Goal: Check status

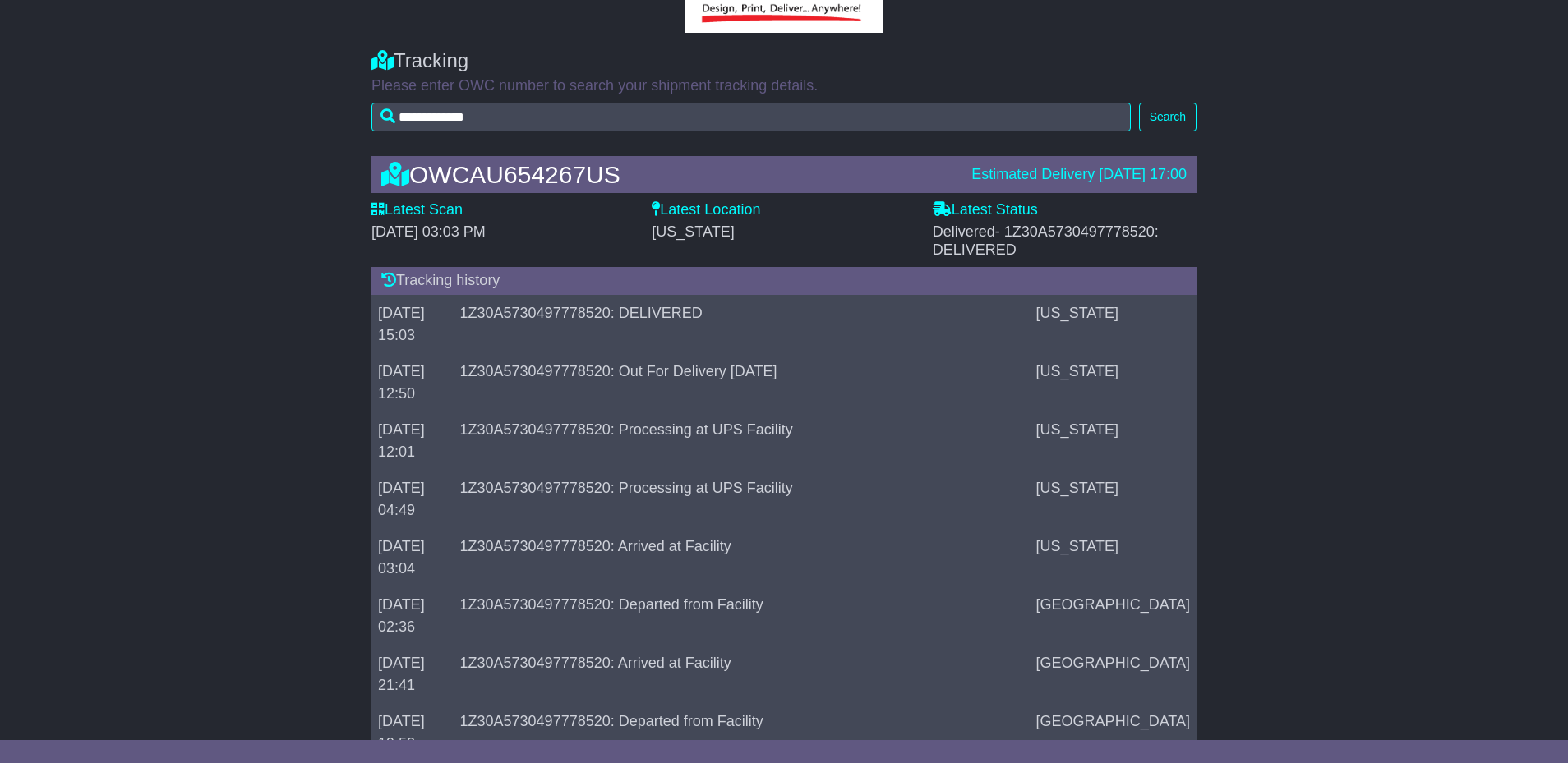
scroll to position [164, 0]
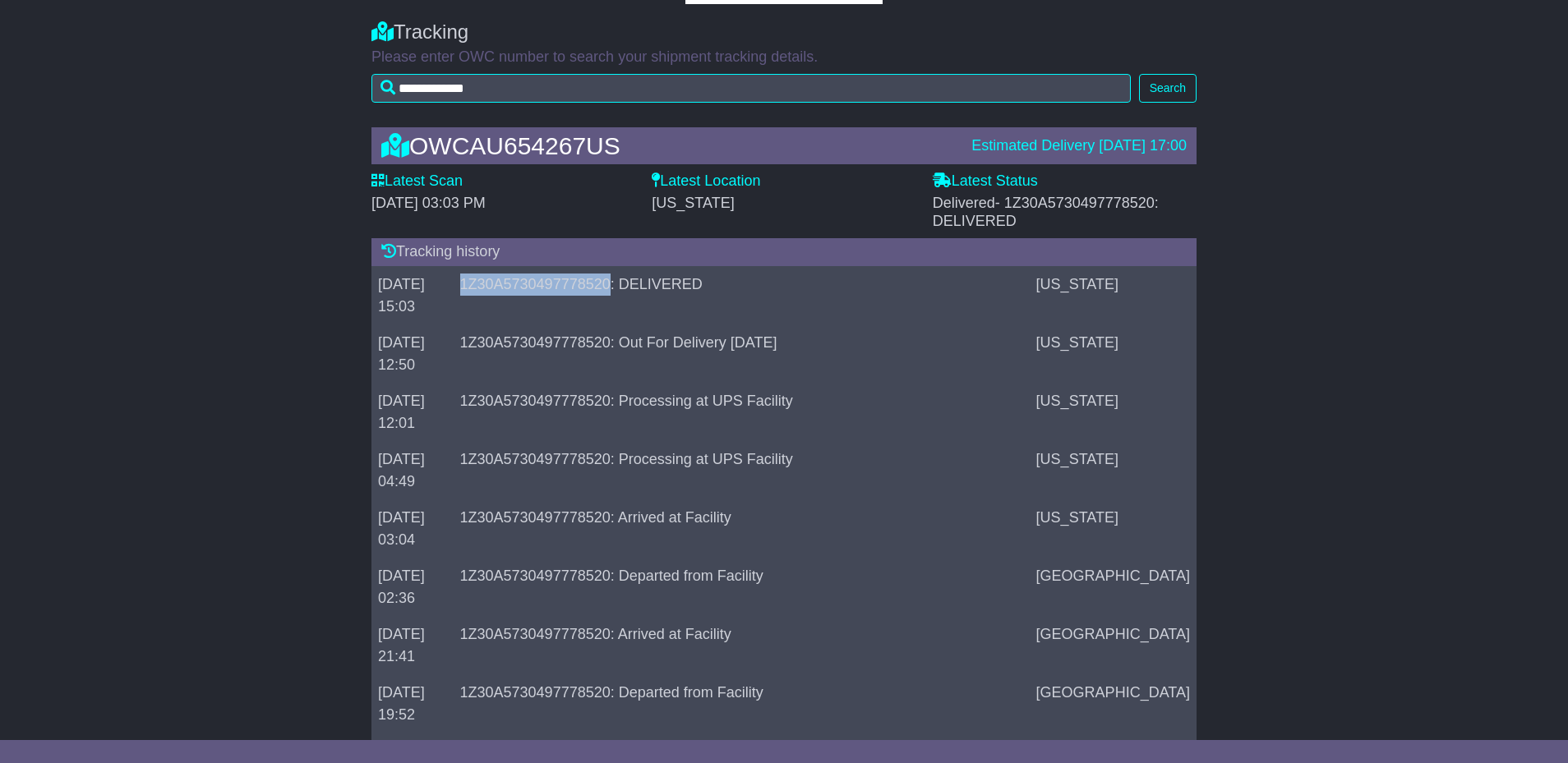
drag, startPoint x: 480, startPoint y: 284, endPoint x: 630, endPoint y: 279, distance: 150.1
click at [630, 279] on td "1Z30A5730497778520: DELIVERED" at bounding box center [742, 296] width 577 height 59
copy td "1Z30A5730497778520"
click at [595, 279] on td "1Z30A5730497778520: DELIVERED" at bounding box center [742, 296] width 577 height 59
drag, startPoint x: 481, startPoint y: 280, endPoint x: 627, endPoint y: 282, distance: 146.0
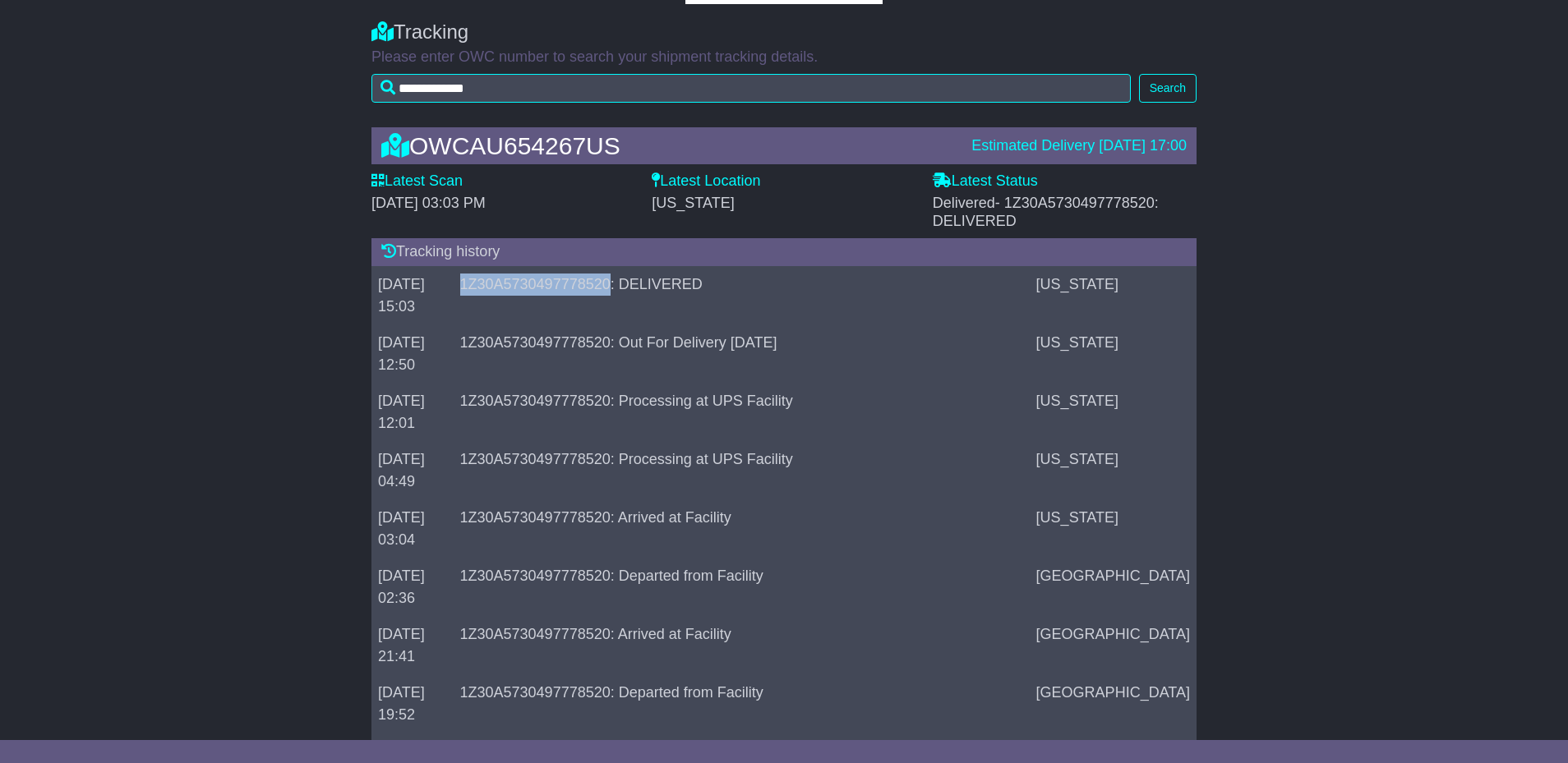
click at [627, 282] on td "1Z30A5730497778520: DELIVERED" at bounding box center [742, 296] width 577 height 59
copy td "1Z30A5730497778520"
drag, startPoint x: 1009, startPoint y: 200, endPoint x: 1157, endPoint y: 200, distance: 148.0
click at [1157, 200] on span "- 1Z30A5730497778520: DELIVERED" at bounding box center [1046, 211] width 226 height 34
copy span "1Z30A5730497778520"
